Goal: Task Accomplishment & Management: Use online tool/utility

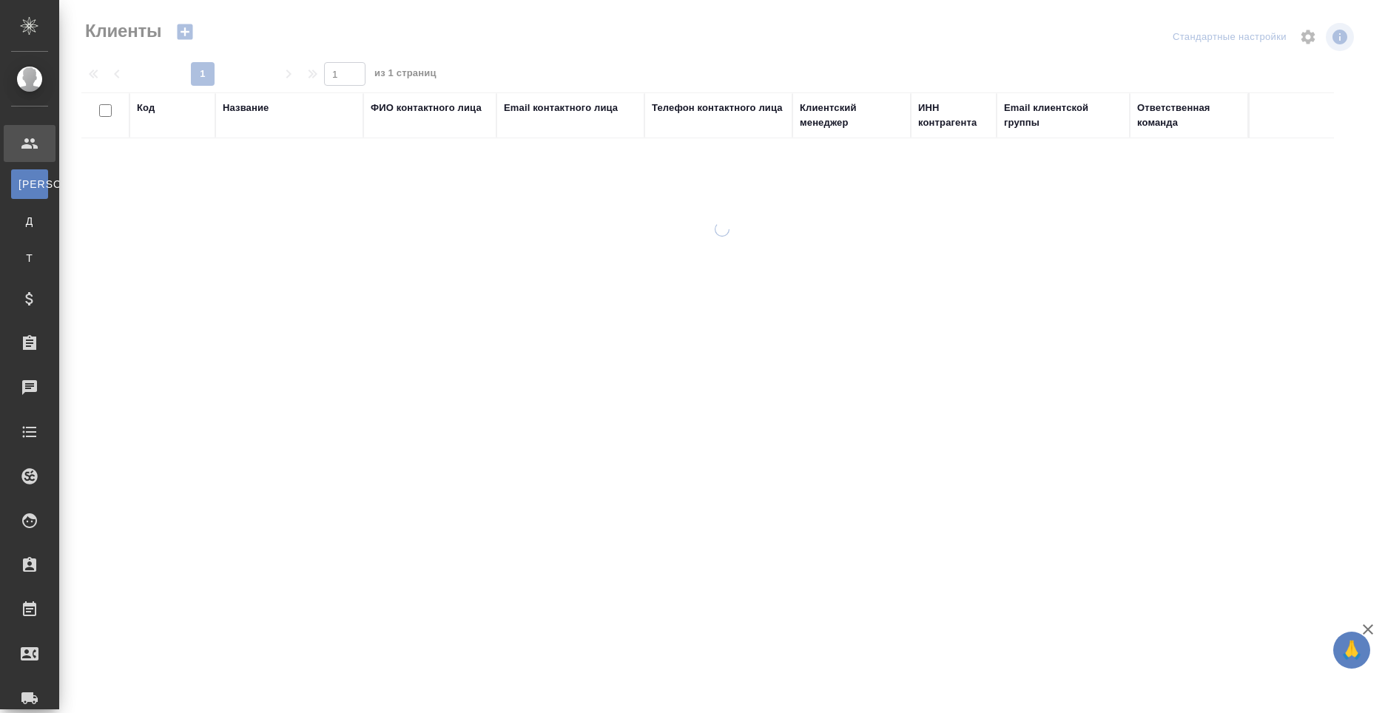
select select "RU"
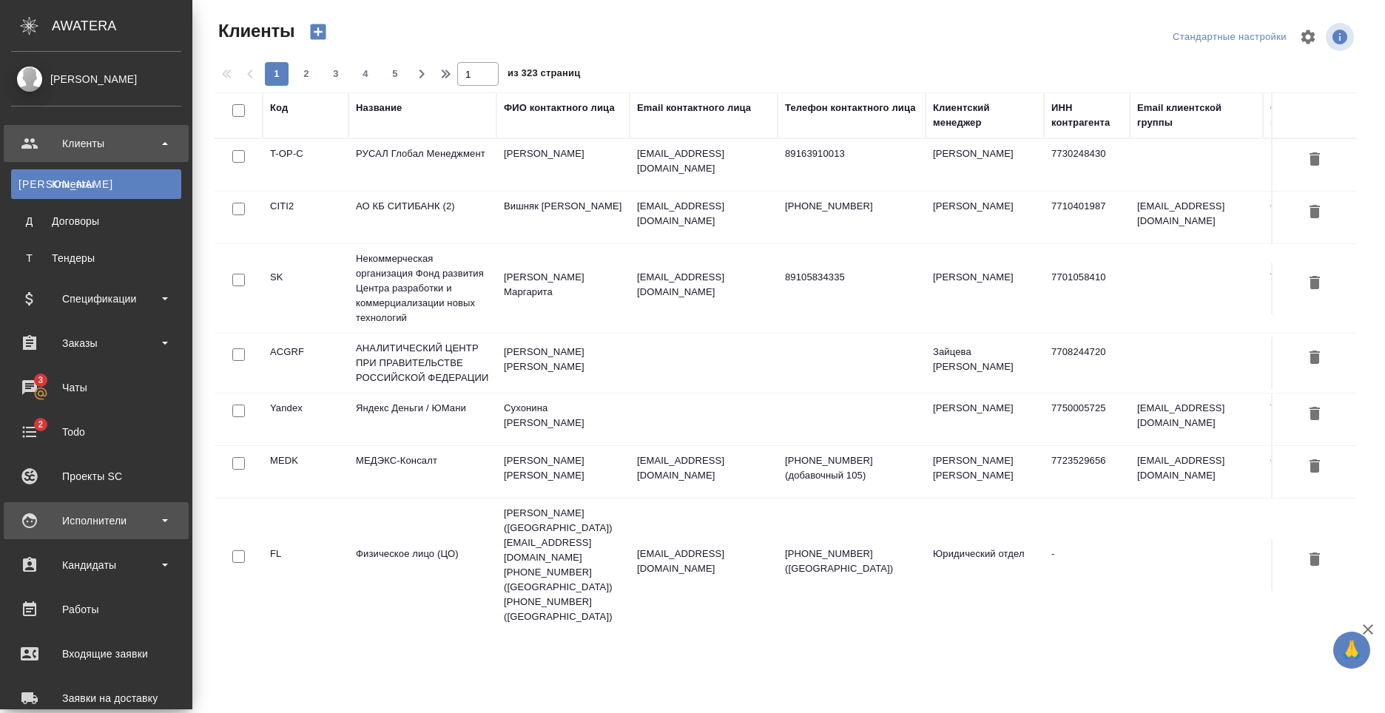
click at [109, 526] on div "Исполнители" at bounding box center [96, 521] width 170 height 22
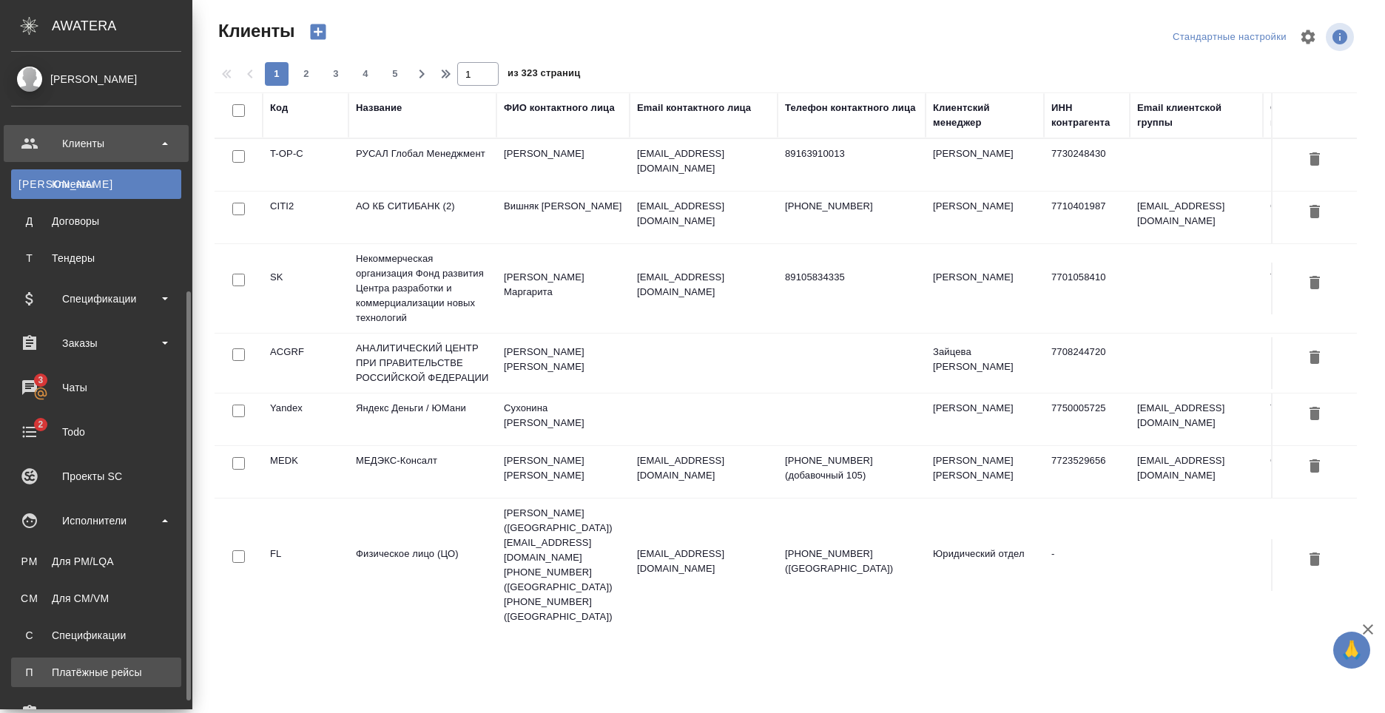
scroll to position [222, 0]
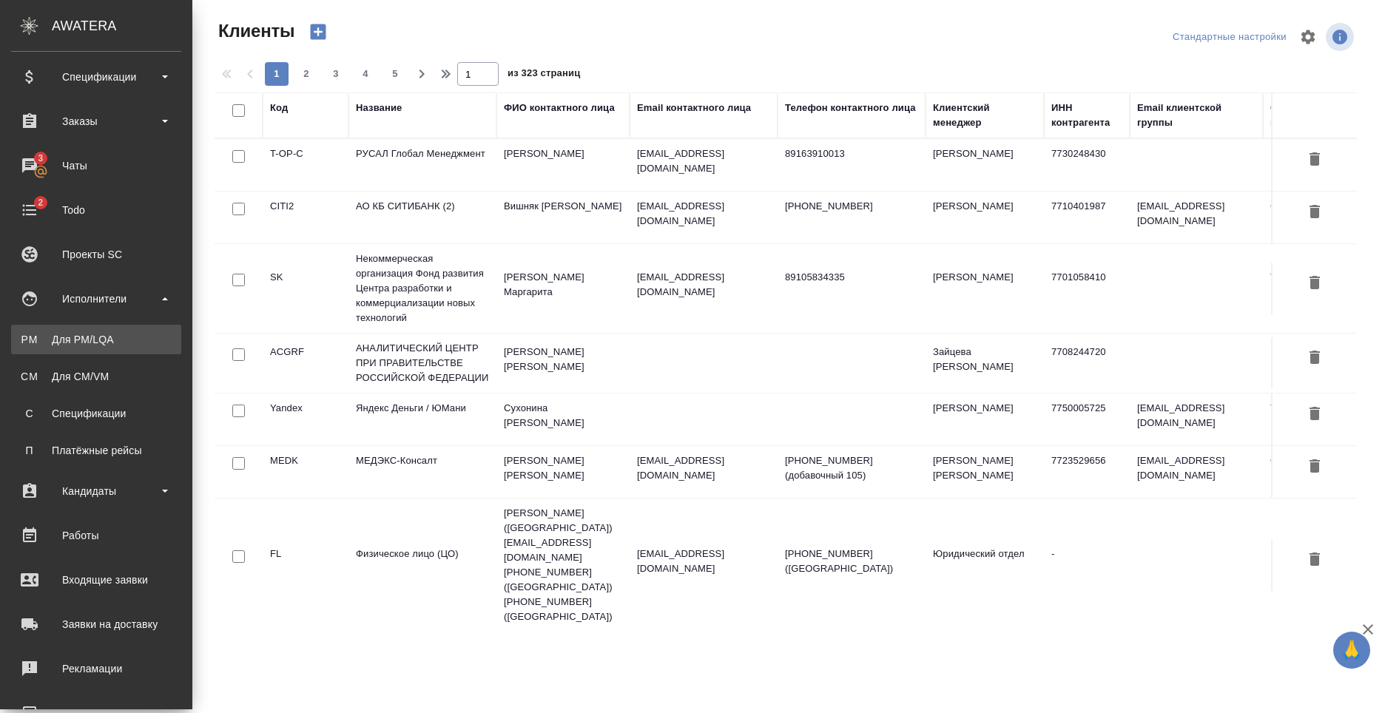
click at [82, 340] on div "Для PM/LQA" at bounding box center [95, 339] width 155 height 15
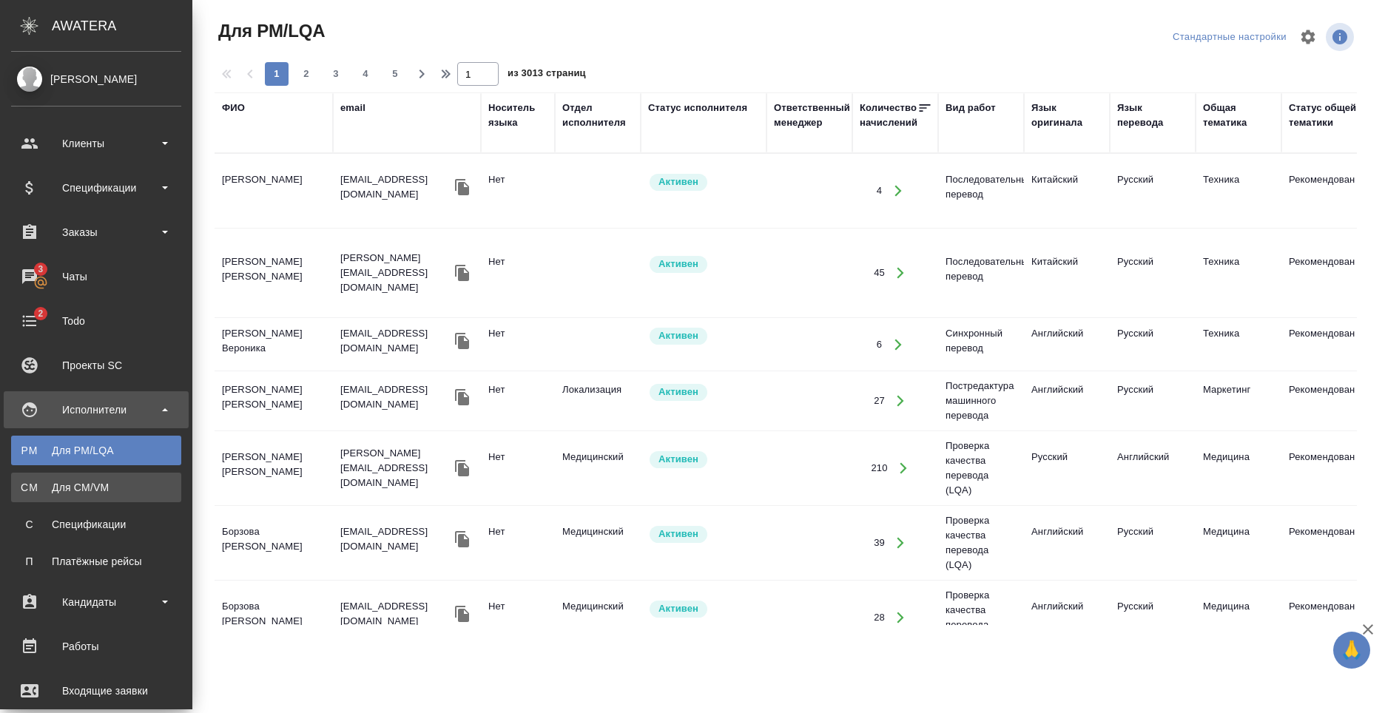
click at [124, 486] on div "Для CM/VM" at bounding box center [95, 487] width 155 height 15
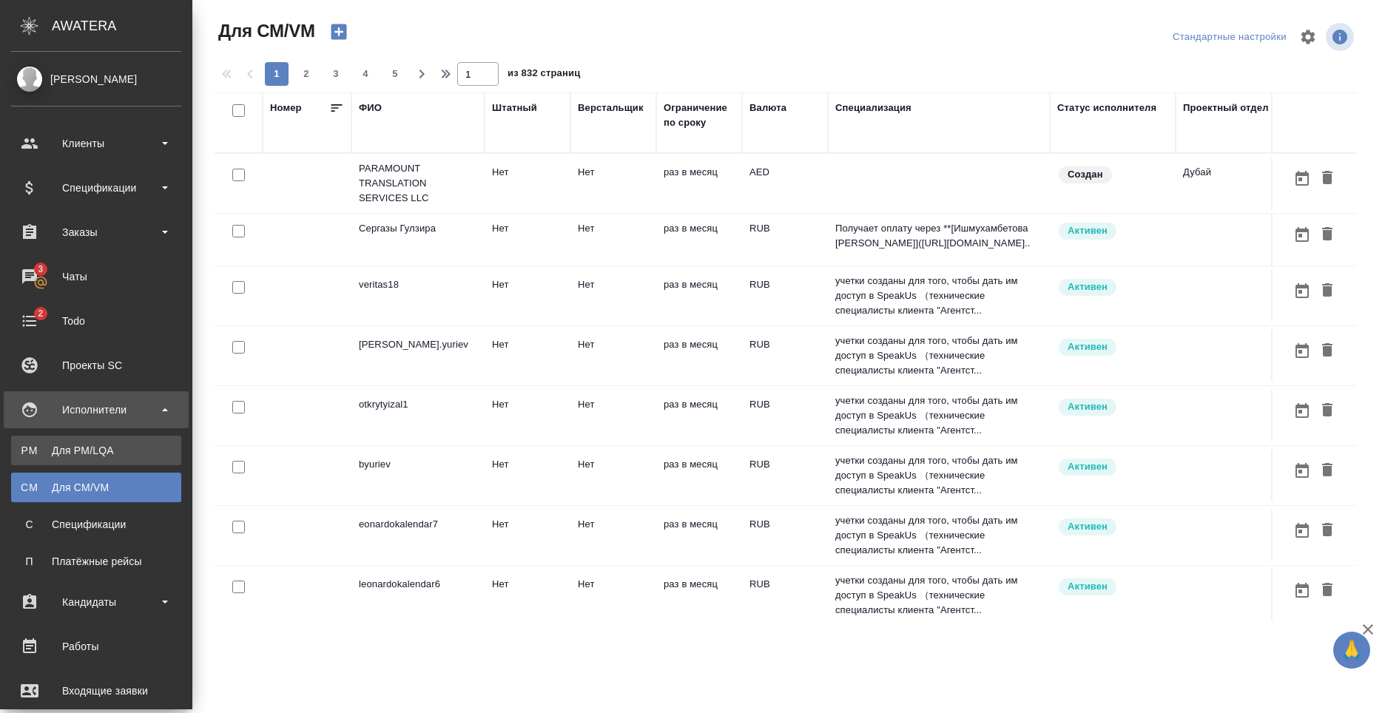
click at [100, 442] on link "PM Для PM/[GEOGRAPHIC_DATA]" at bounding box center [96, 451] width 170 height 30
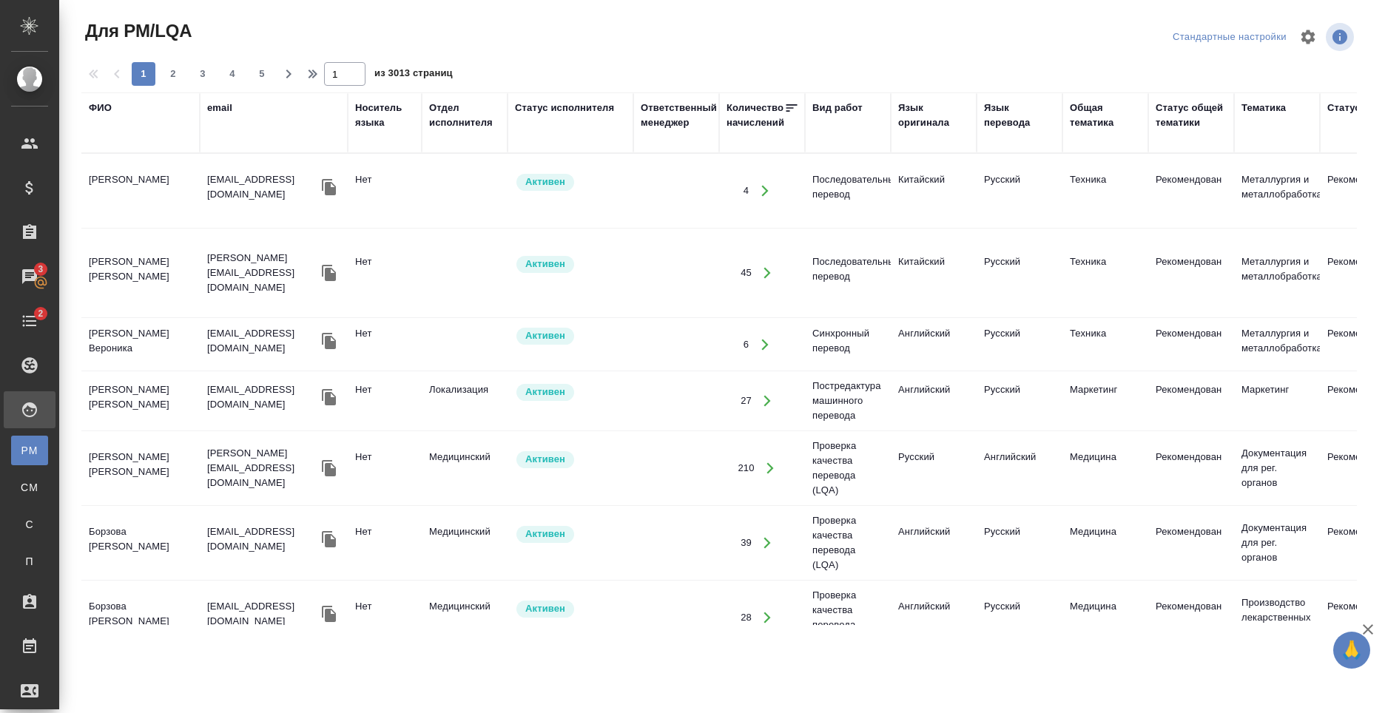
click at [186, 24] on span "Для PM/LQA" at bounding box center [136, 31] width 110 height 24
click at [211, 22] on div "Для PM/LQA" at bounding box center [295, 31] width 429 height 24
click at [195, 30] on div "Для PM/LQA" at bounding box center [295, 31] width 429 height 24
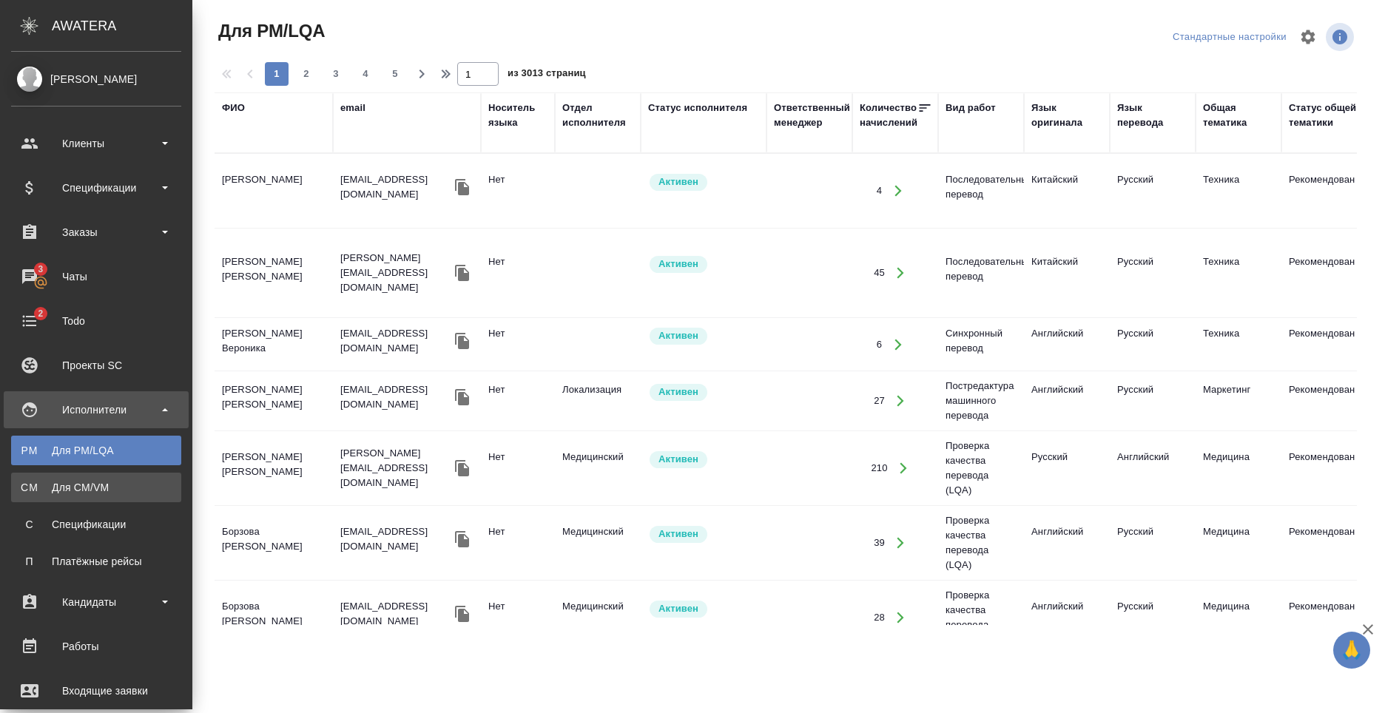
click at [118, 496] on link "CM Для CM/VM" at bounding box center [96, 488] width 170 height 30
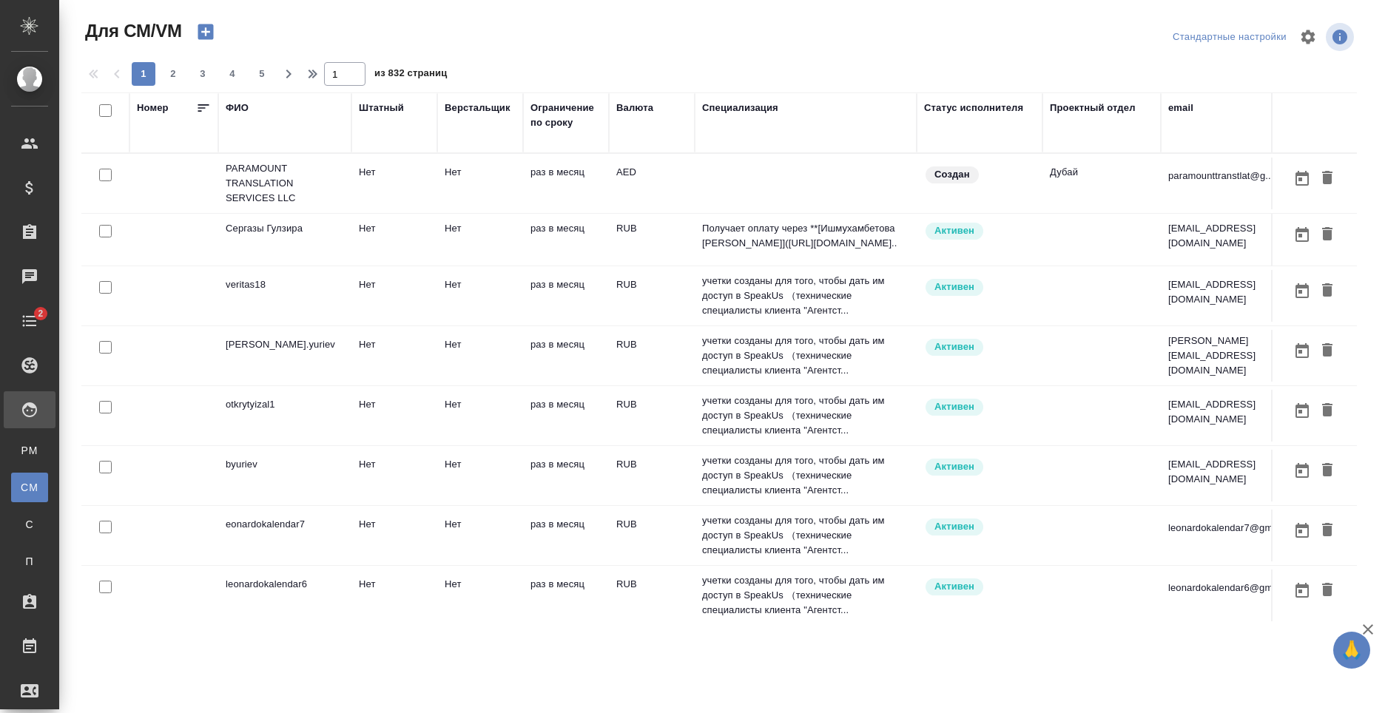
click at [211, 32] on icon "button" at bounding box center [206, 32] width 16 height 16
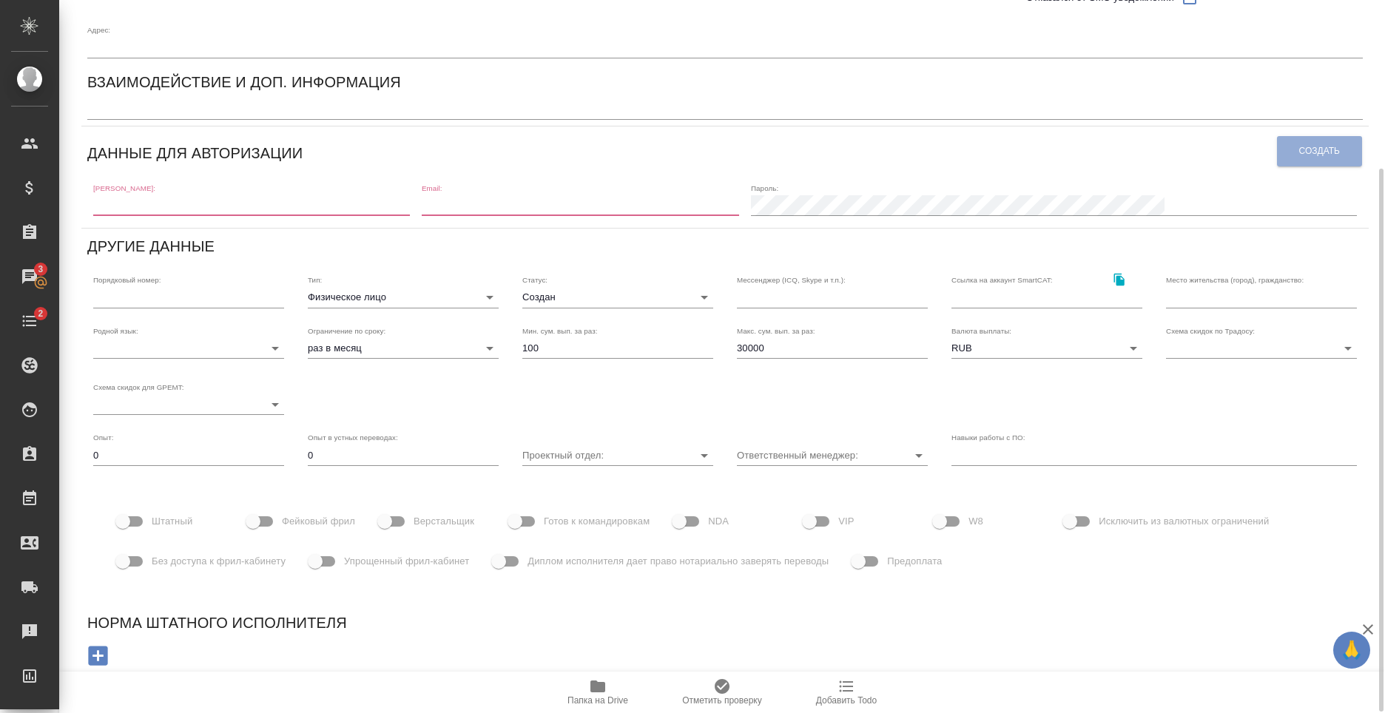
scroll to position [223, 0]
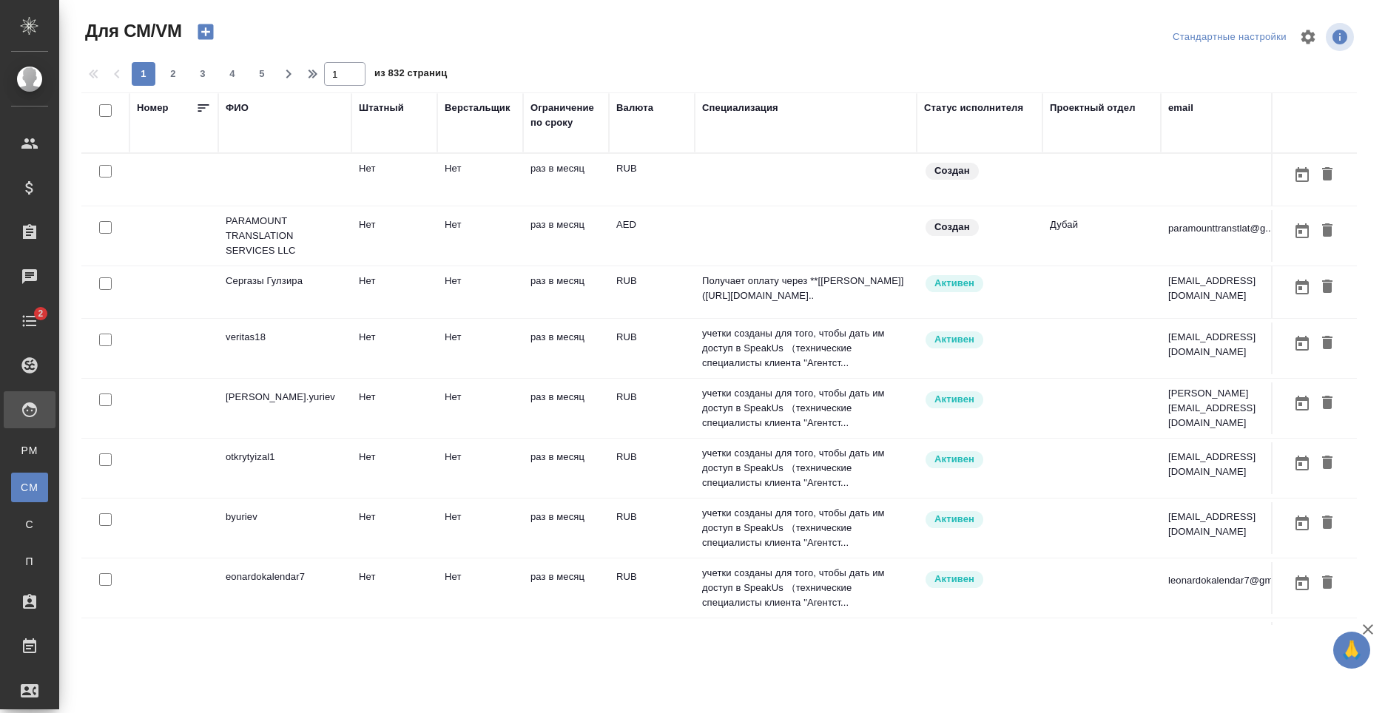
click at [107, 170] on input "checkbox" at bounding box center [105, 171] width 13 height 13
checkbox input "true"
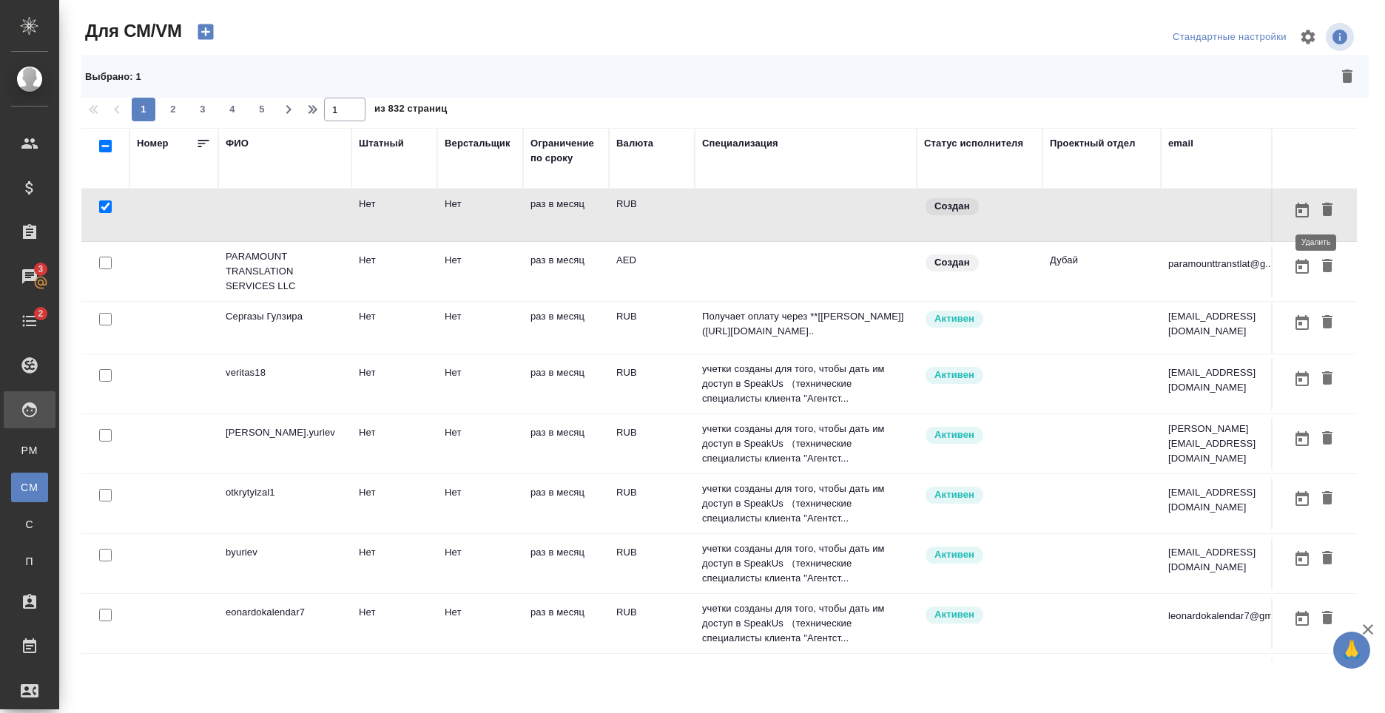
click at [1322, 206] on icon "button" at bounding box center [1327, 209] width 10 height 13
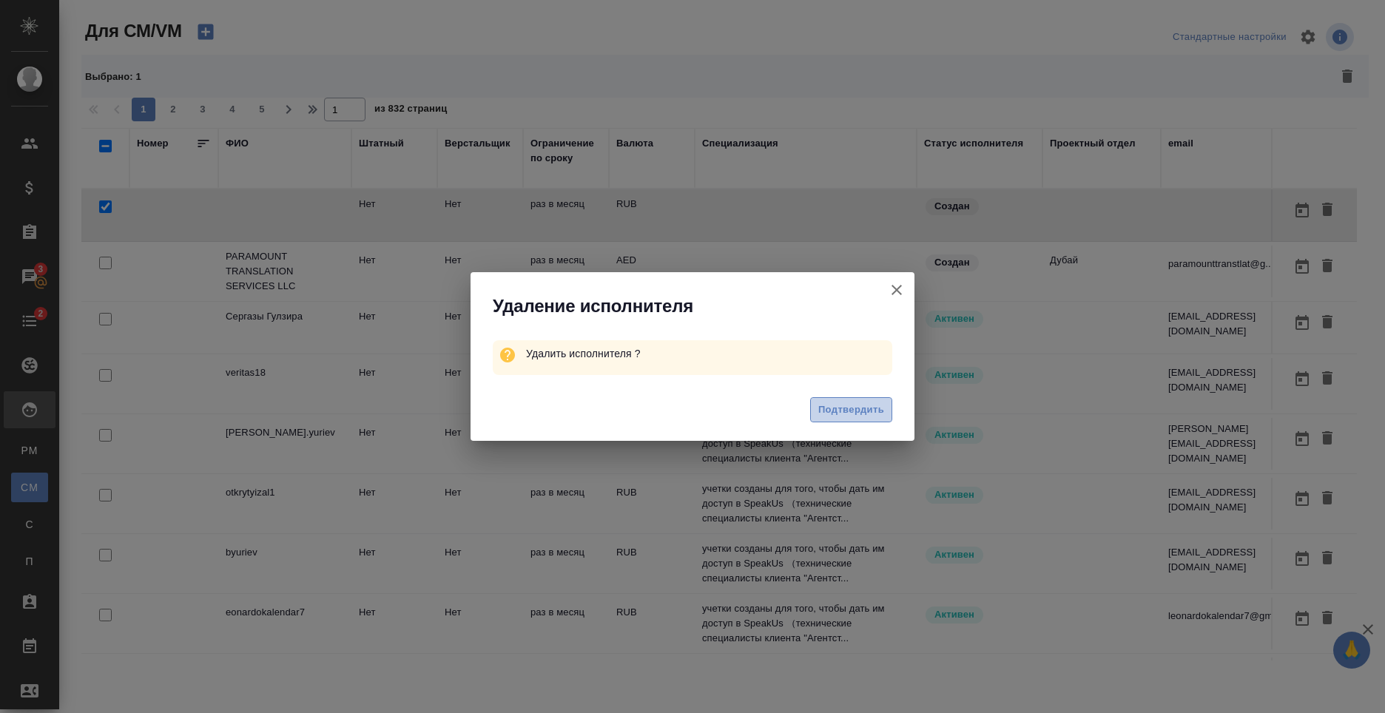
click at [857, 418] on span "Подтвердить" at bounding box center [851, 410] width 66 height 17
